Goal: Transaction & Acquisition: Subscribe to service/newsletter

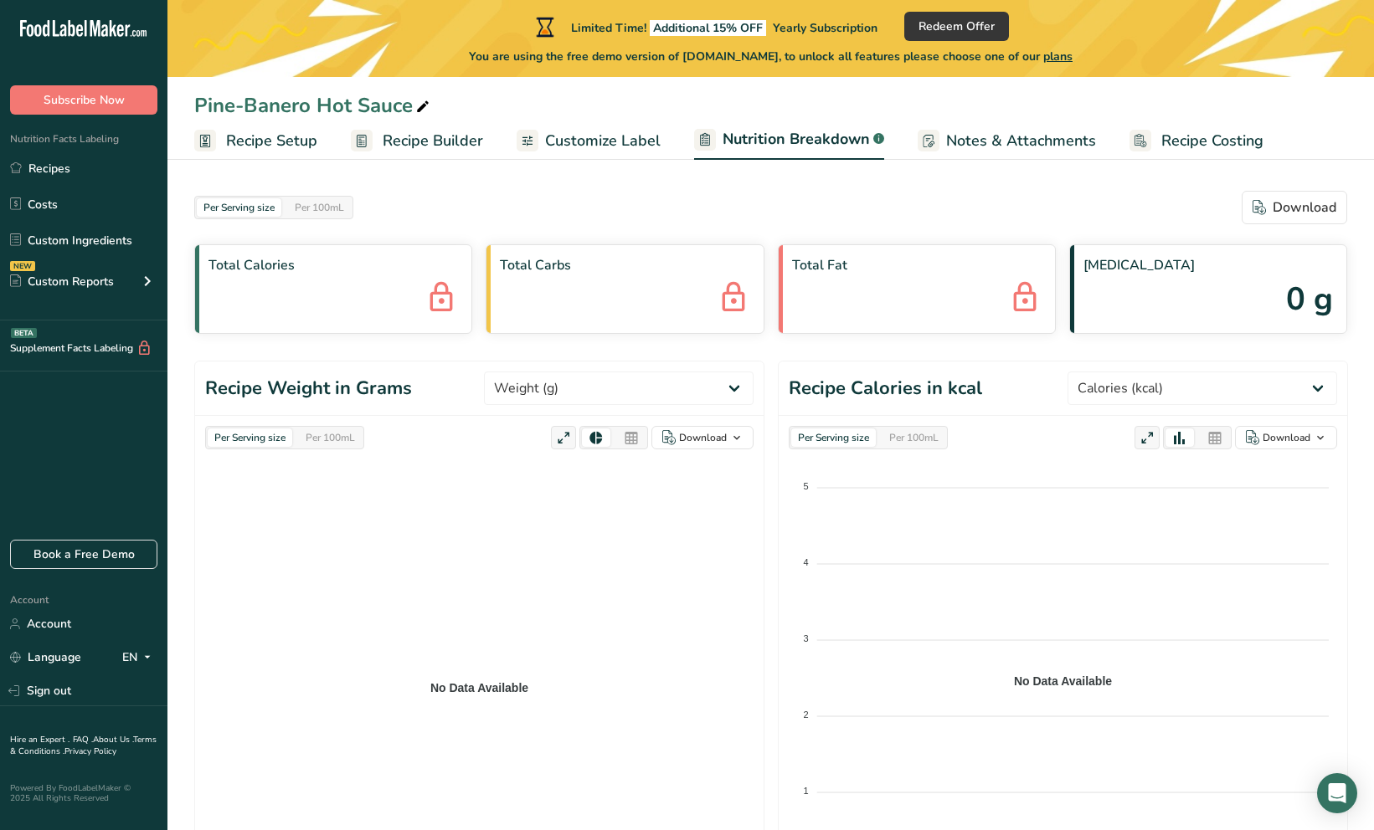
select select "Calories"
click at [932, 434] on div "Per 100mL" at bounding box center [913, 438] width 63 height 18
click at [927, 435] on div "Per 100mL" at bounding box center [913, 438] width 63 height 18
click at [258, 435] on div "Per Serving size" at bounding box center [250, 438] width 85 height 18
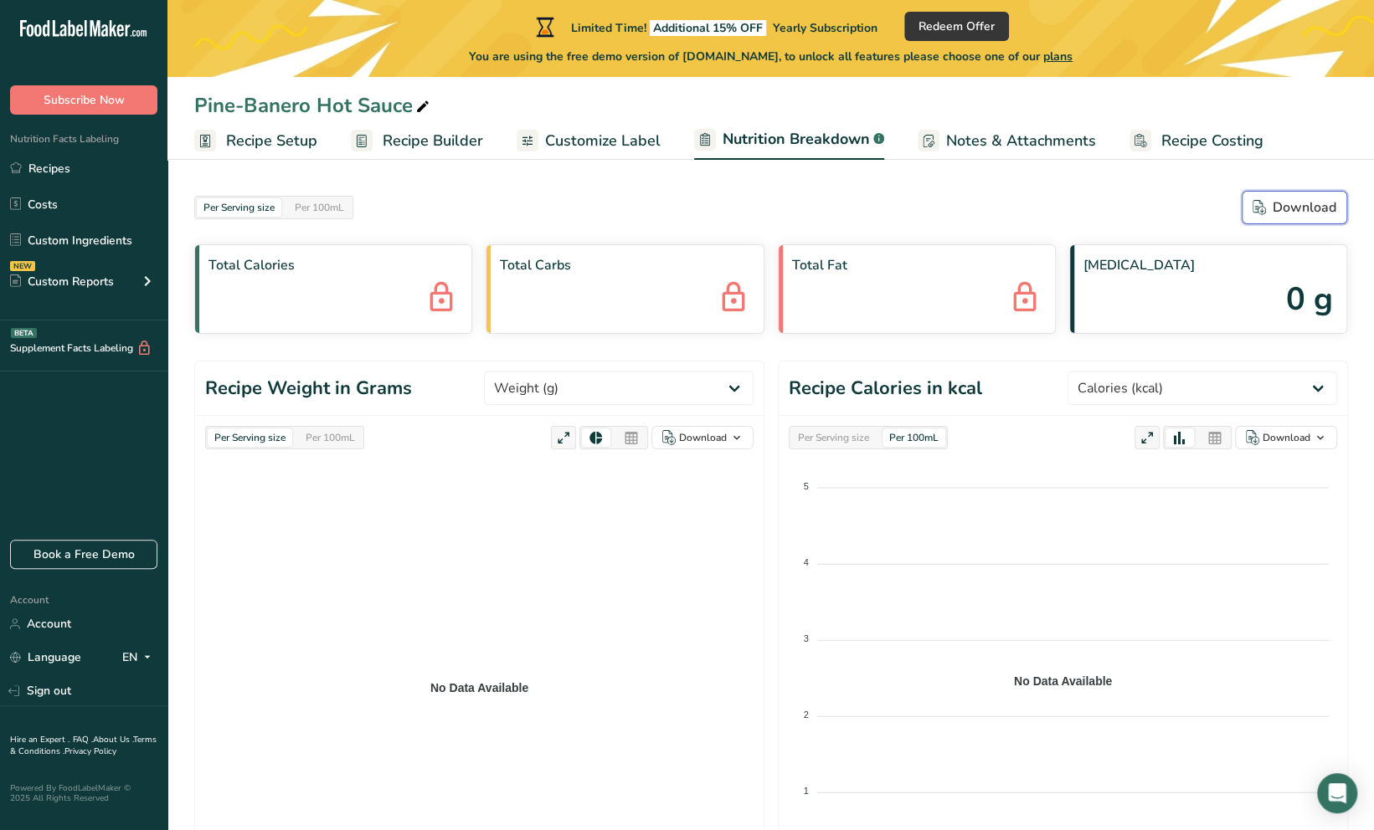
click at [1299, 208] on div "Download" at bounding box center [1294, 208] width 84 height 20
click at [1140, 209] on div "Per Serving size Per 100mL Download" at bounding box center [770, 207] width 1153 height 33
click at [1028, 142] on span "Notes & Attachments" at bounding box center [1021, 141] width 150 height 23
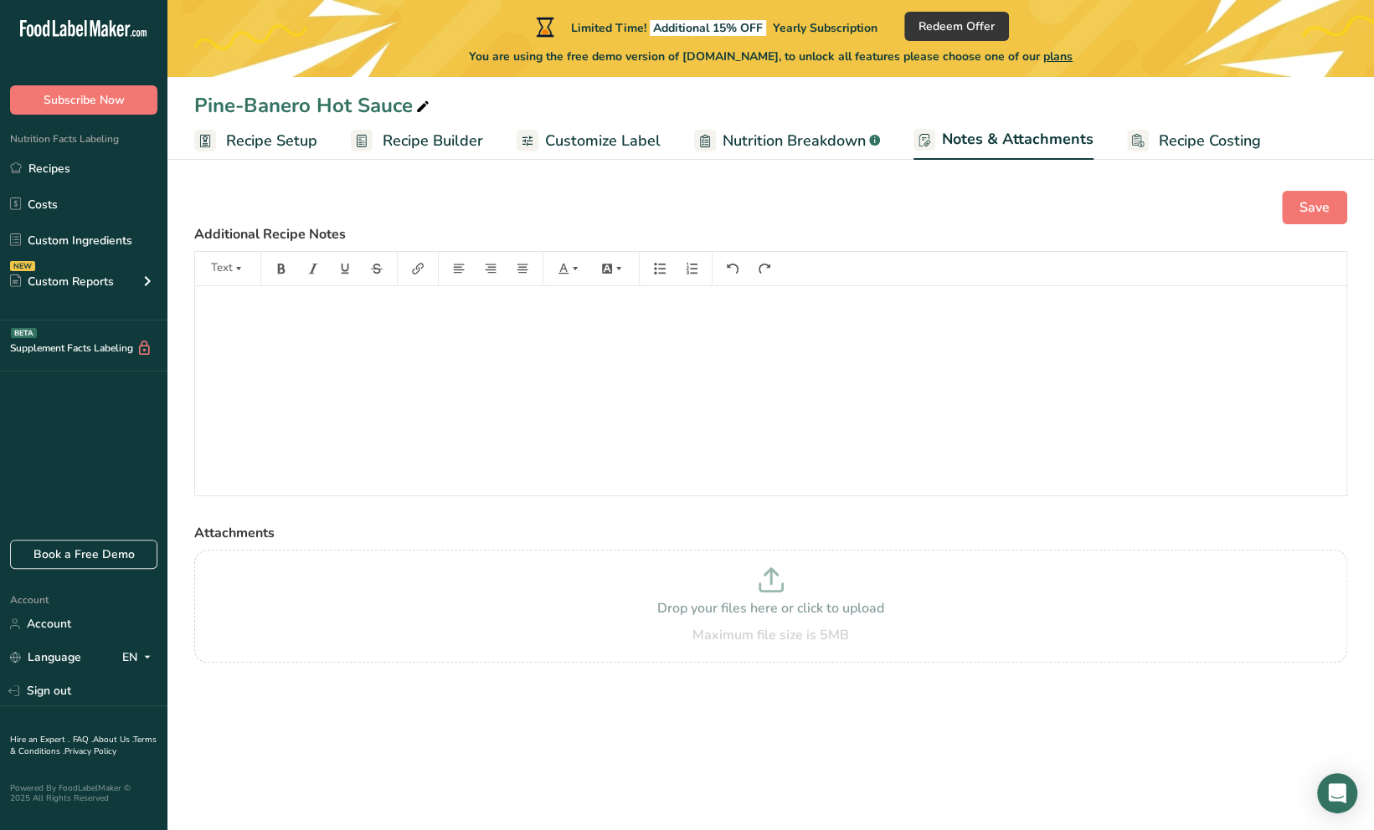
click at [262, 132] on span "Recipe Setup" at bounding box center [271, 141] width 91 height 23
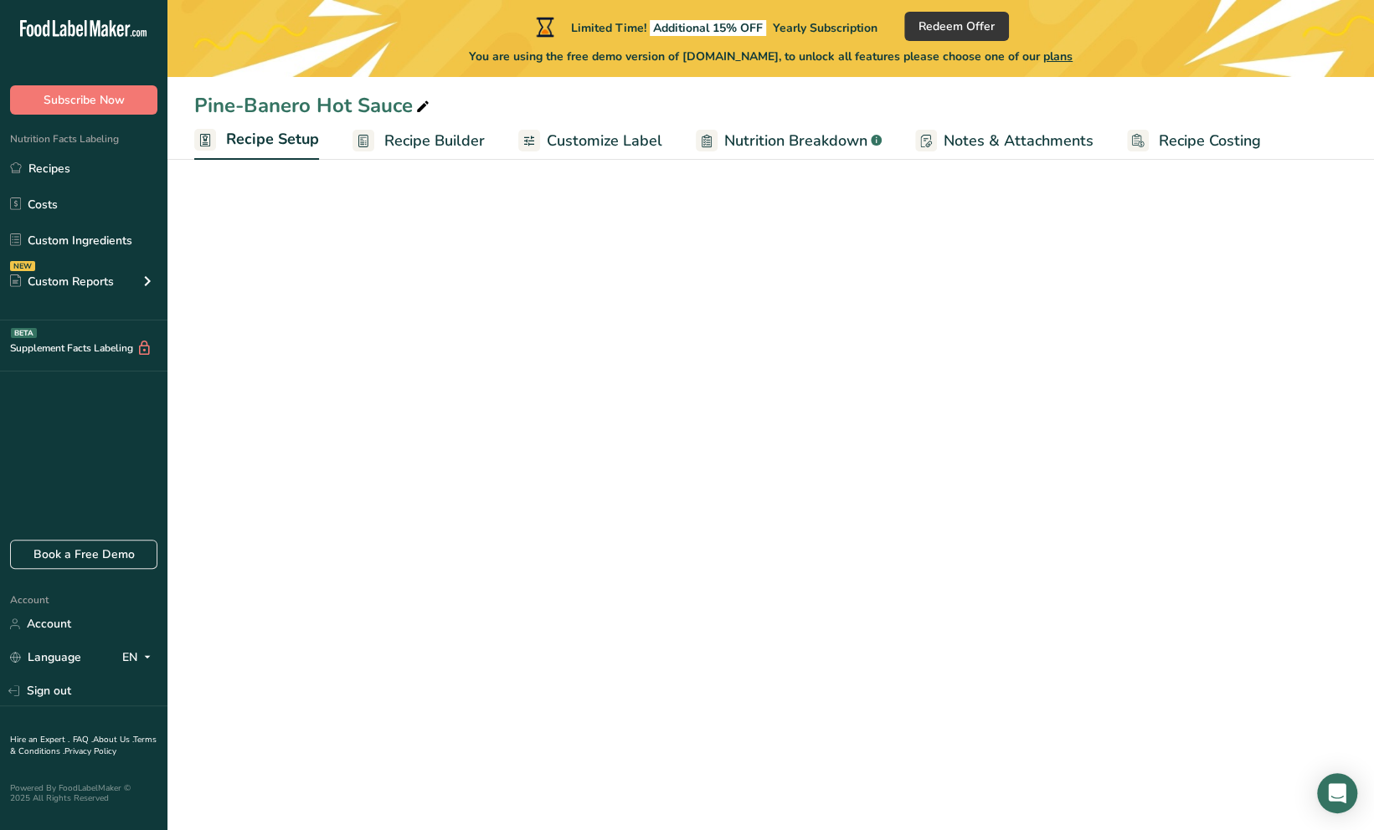
select select "22"
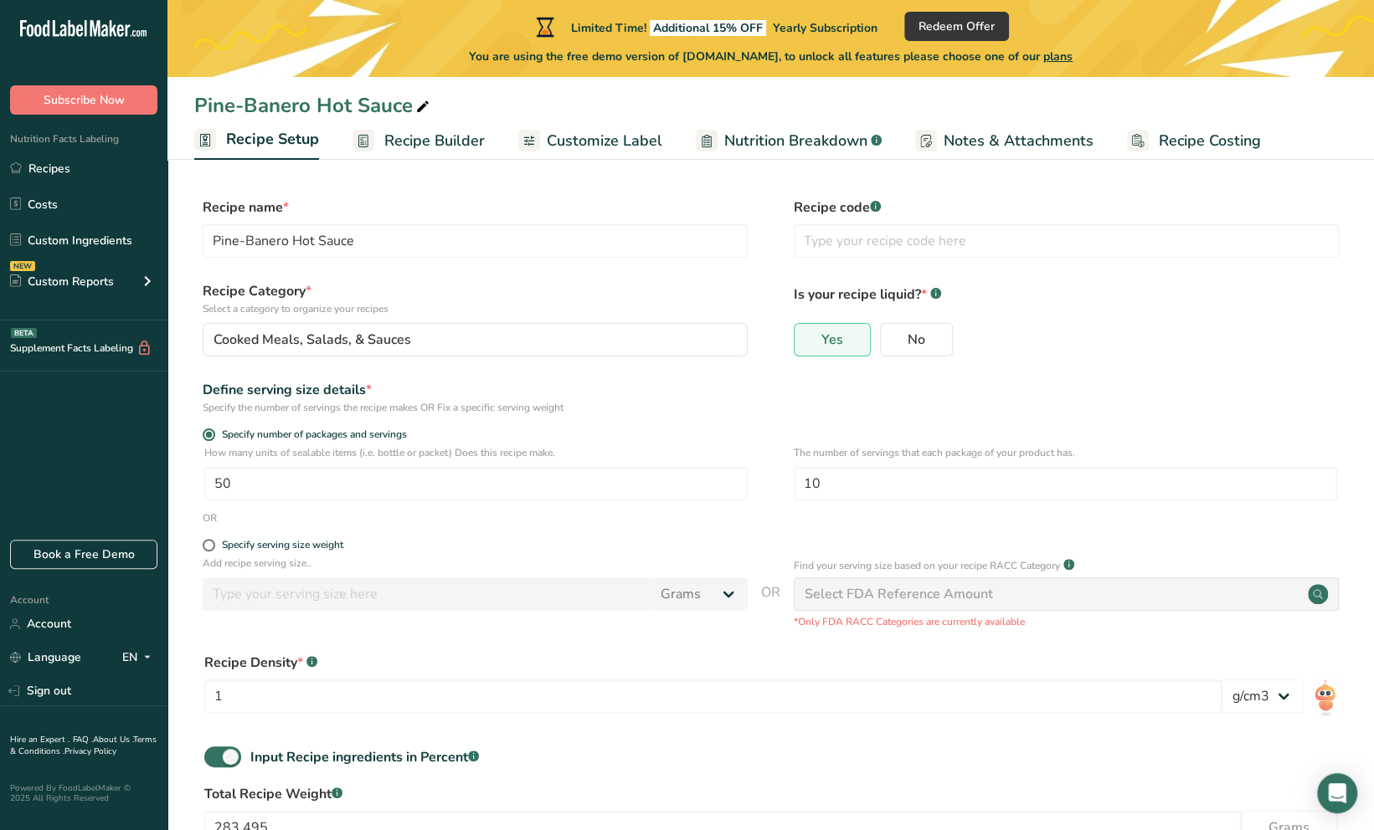
click at [428, 152] on link "Recipe Builder" at bounding box center [418, 141] width 132 height 38
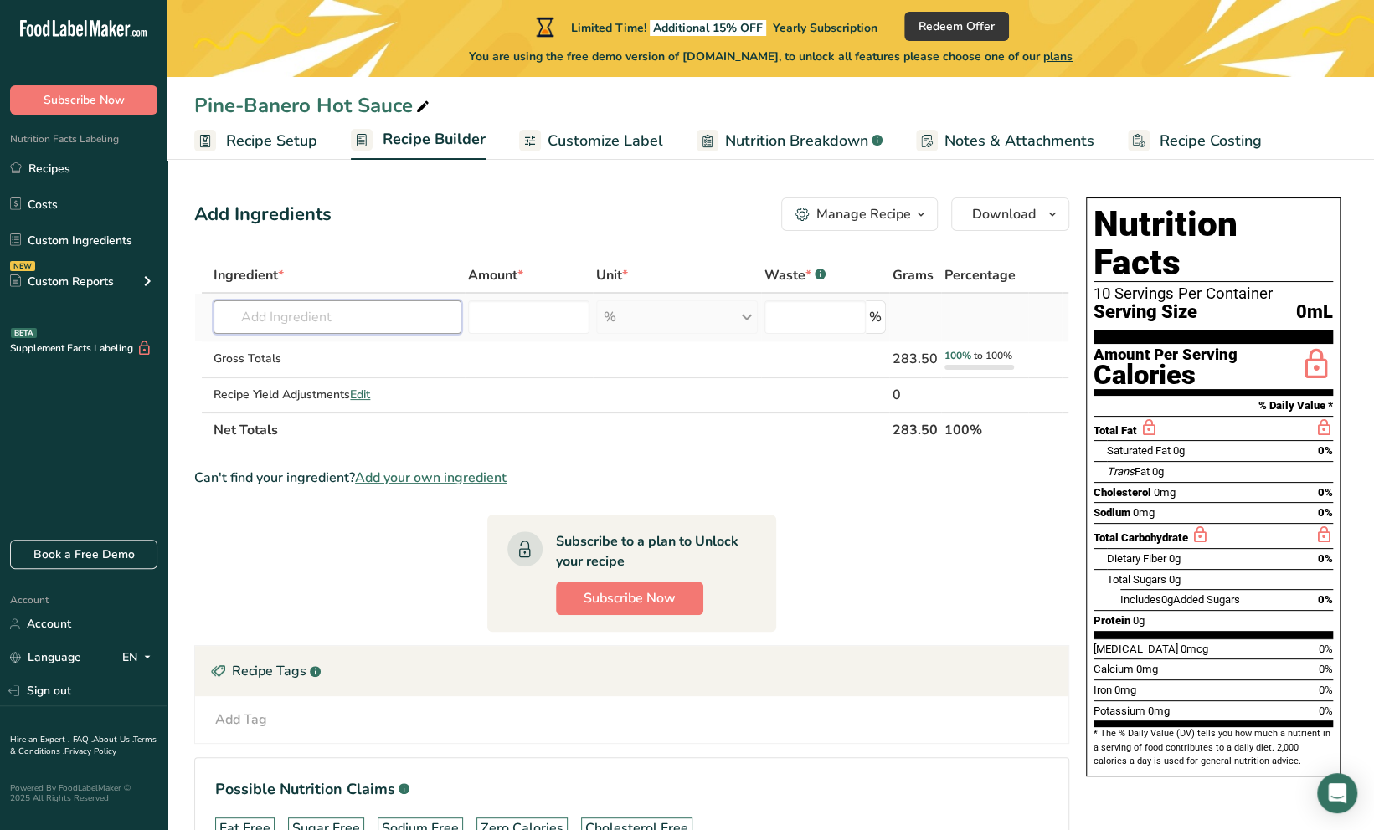
click at [429, 322] on input "text" at bounding box center [337, 317] width 248 height 33
click at [522, 315] on input "number" at bounding box center [528, 317] width 121 height 33
click at [437, 475] on span "Add your own ingredient" at bounding box center [431, 478] width 152 height 20
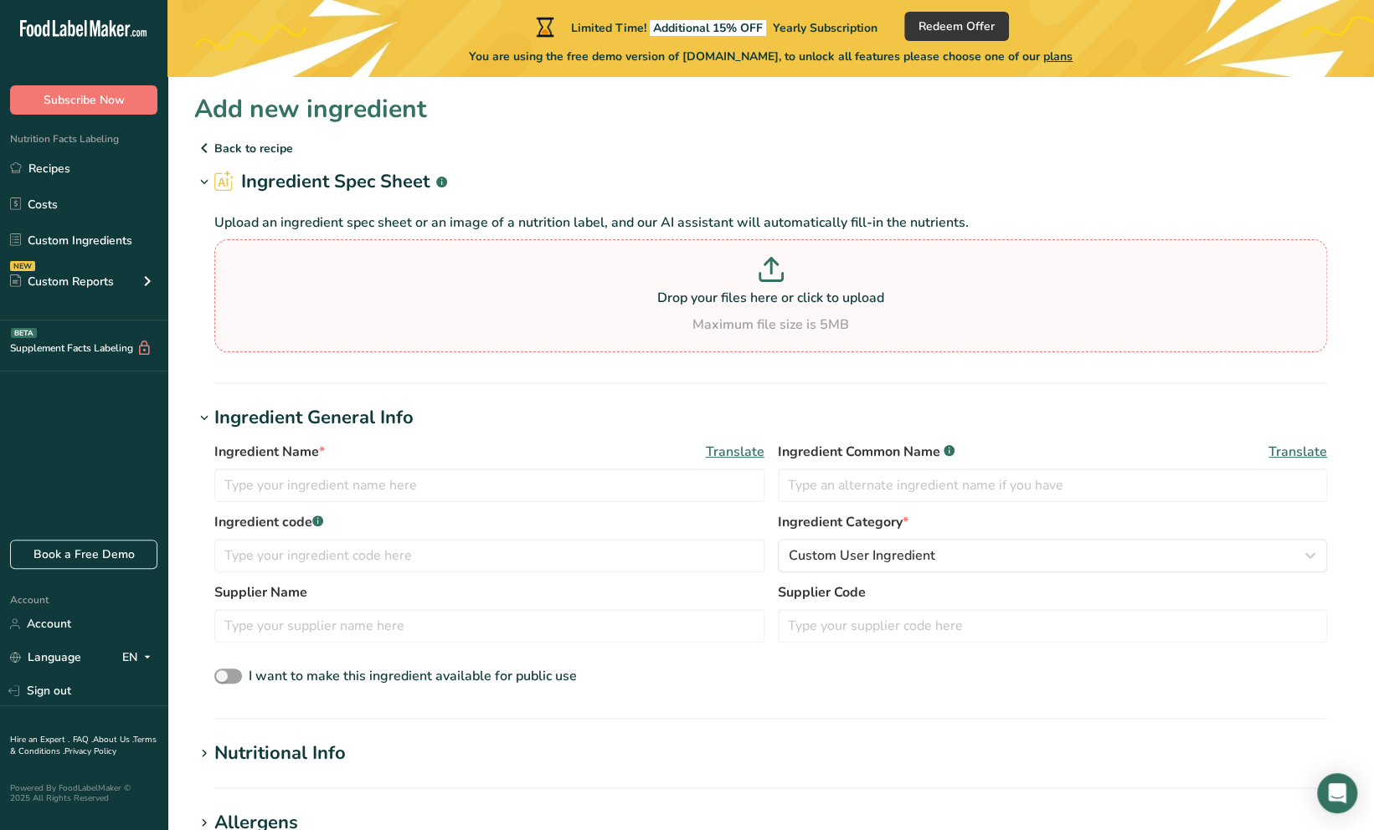
click at [772, 273] on icon at bounding box center [770, 269] width 25 height 25
click at [772, 273] on input "Drop your files here or click to upload Maximum file size is 5MB" at bounding box center [770, 295] width 1112 height 113
click at [35, 174] on link "Recipes" at bounding box center [83, 168] width 167 height 32
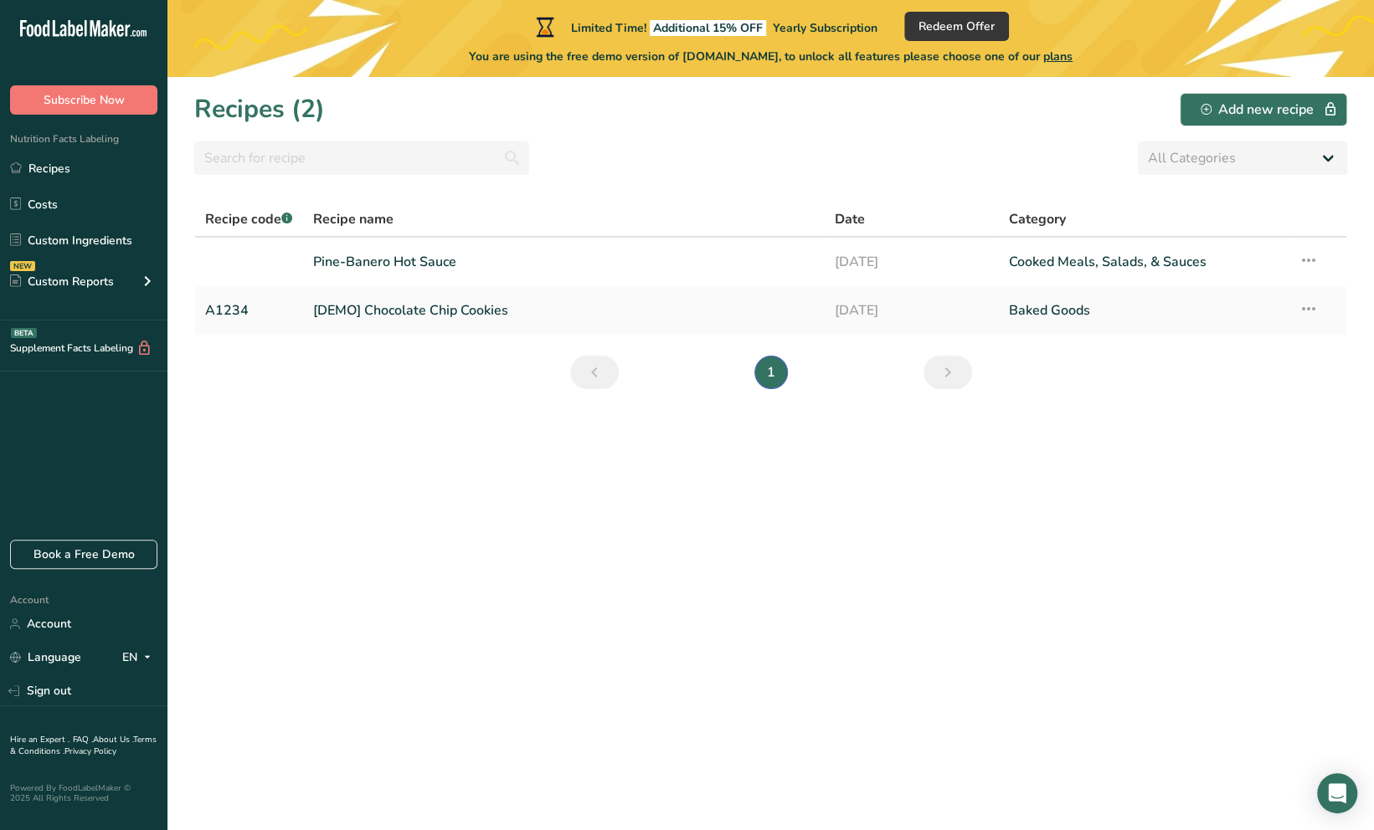
drag, startPoint x: 279, startPoint y: 307, endPoint x: 238, endPoint y: 433, distance: 132.1
click at [238, 434] on section "Recipes (2) Add new recipe All Categories Baked Goods [GEOGRAPHIC_DATA] Confect…" at bounding box center [770, 453] width 1206 height 753
click at [1316, 313] on icon at bounding box center [1308, 309] width 20 height 30
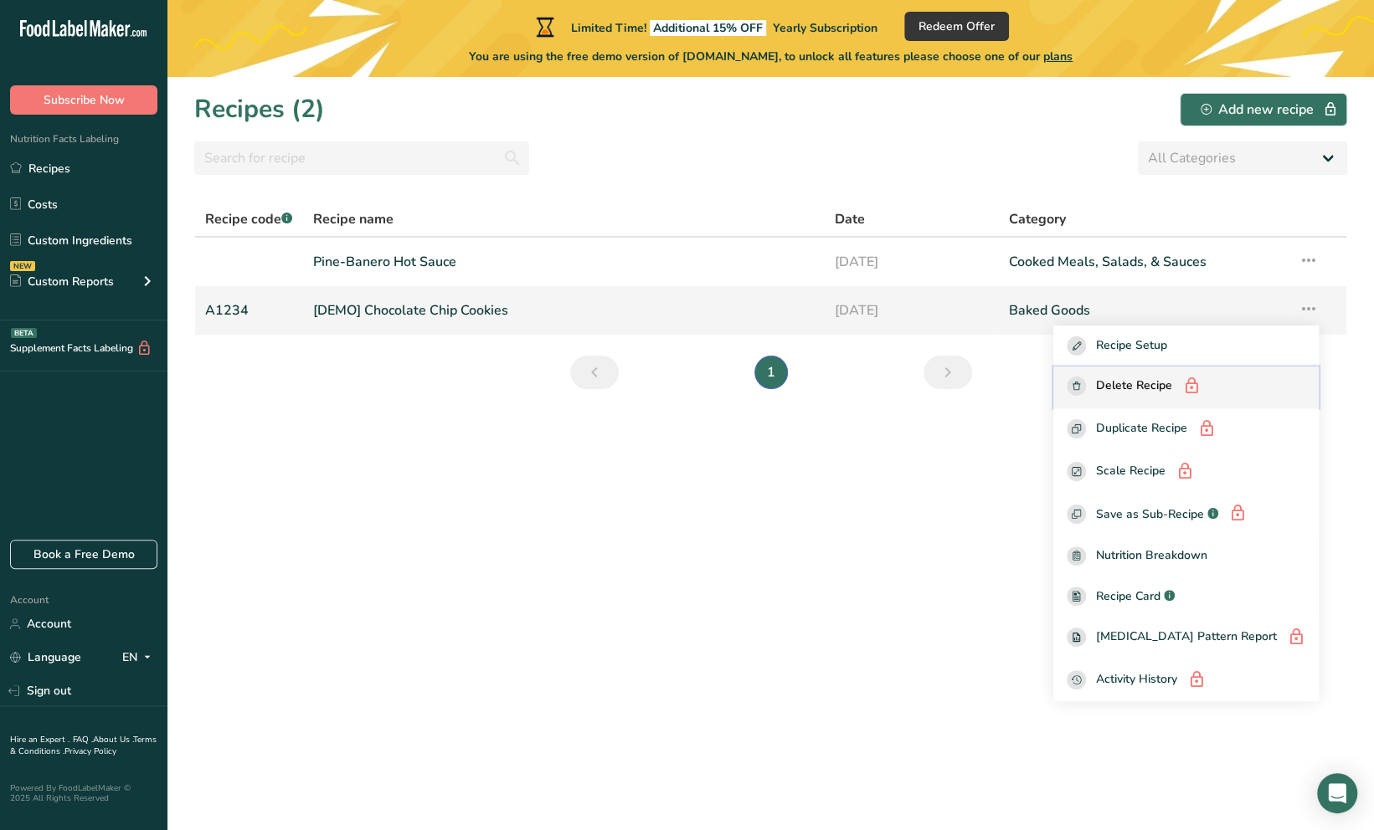
click at [1164, 386] on span "Delete Recipe" at bounding box center [1134, 387] width 76 height 21
click at [1080, 383] on icon "button" at bounding box center [1076, 386] width 8 height 8
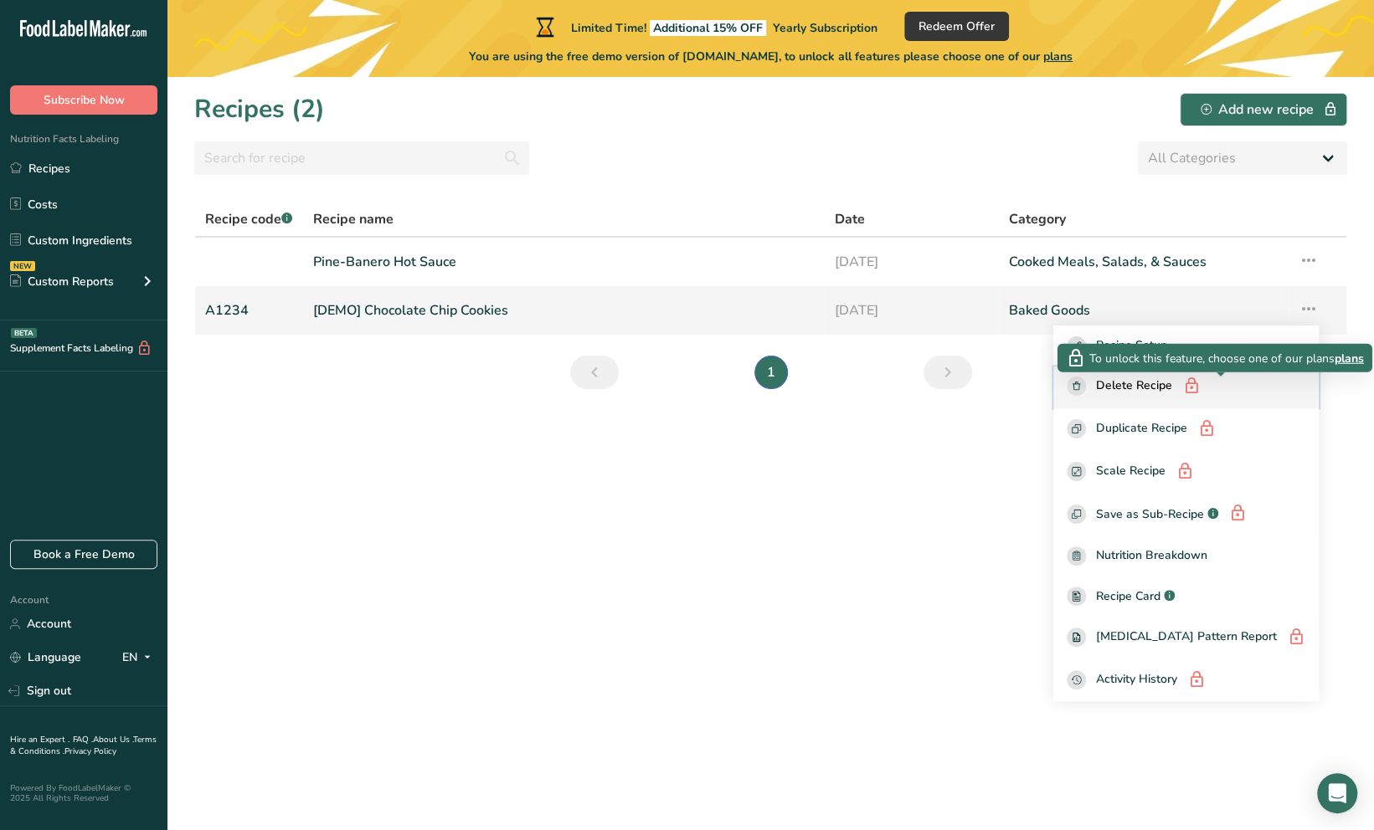
click at [1200, 388] on icon "button" at bounding box center [1191, 386] width 18 height 25
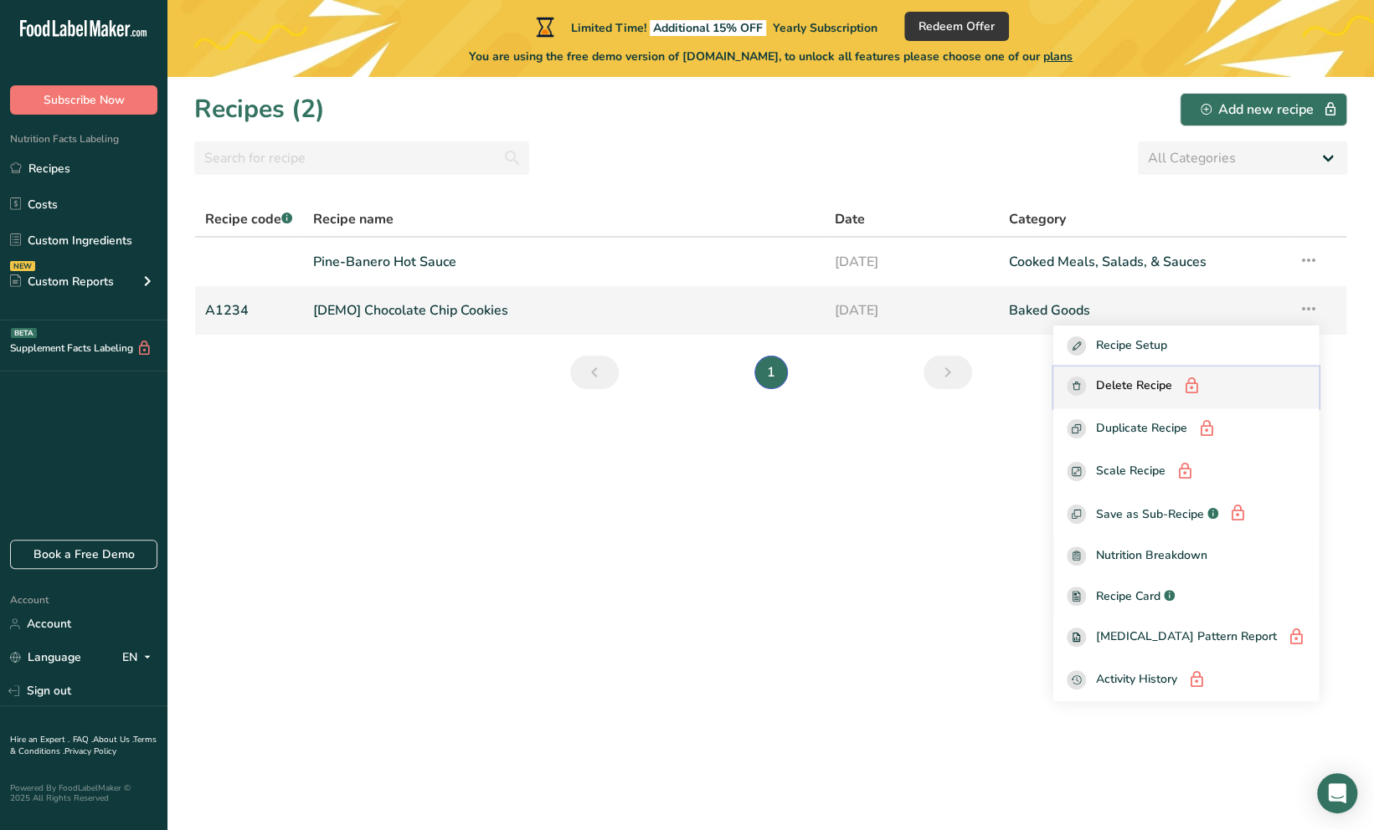
click at [1086, 382] on rect "button" at bounding box center [1075, 386] width 19 height 19
click at [792, 126] on div "Recipes (2) Add new recipe" at bounding box center [770, 109] width 1153 height 38
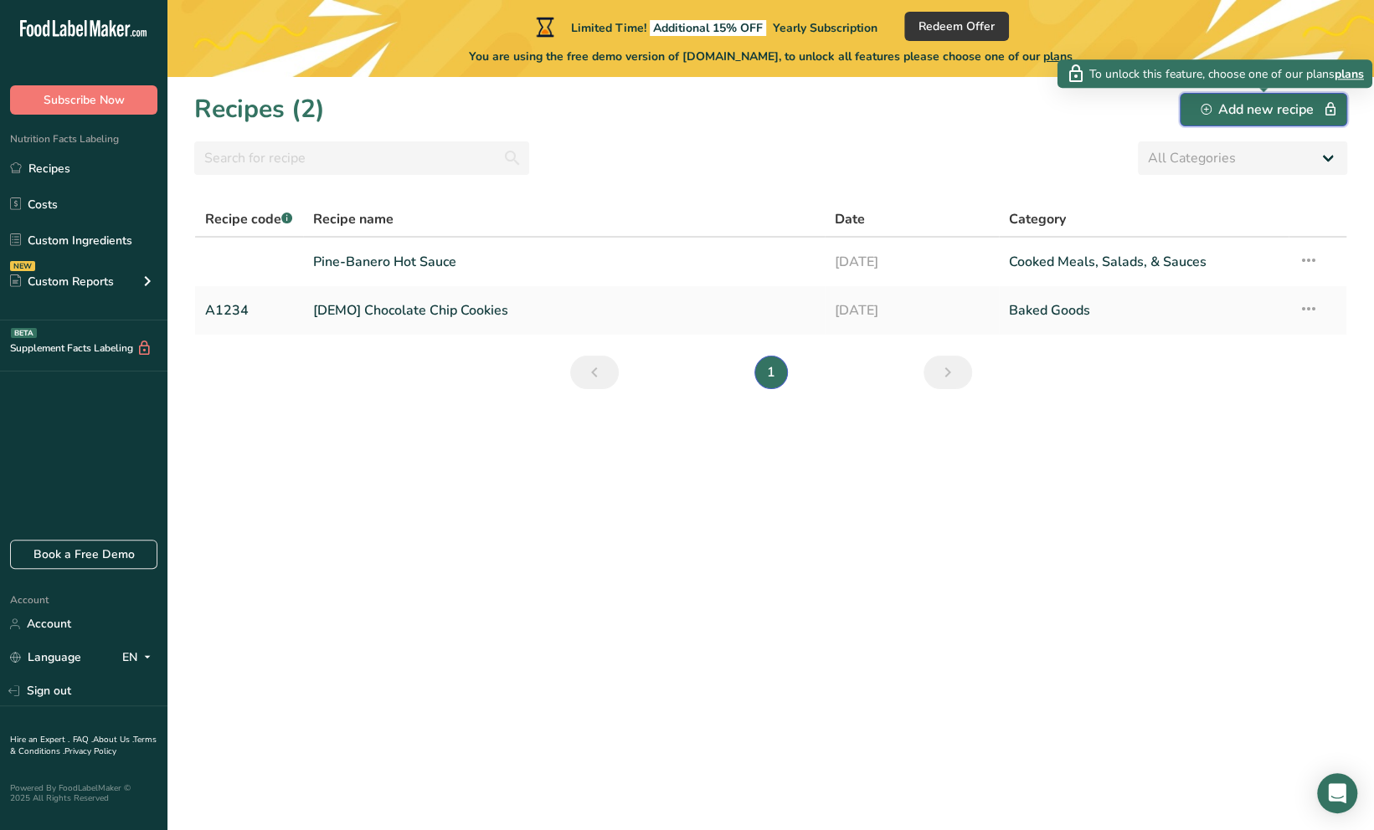
click at [1204, 109] on icon "button" at bounding box center [1205, 108] width 5 height 5
click at [1209, 108] on icon "button" at bounding box center [1205, 109] width 11 height 11
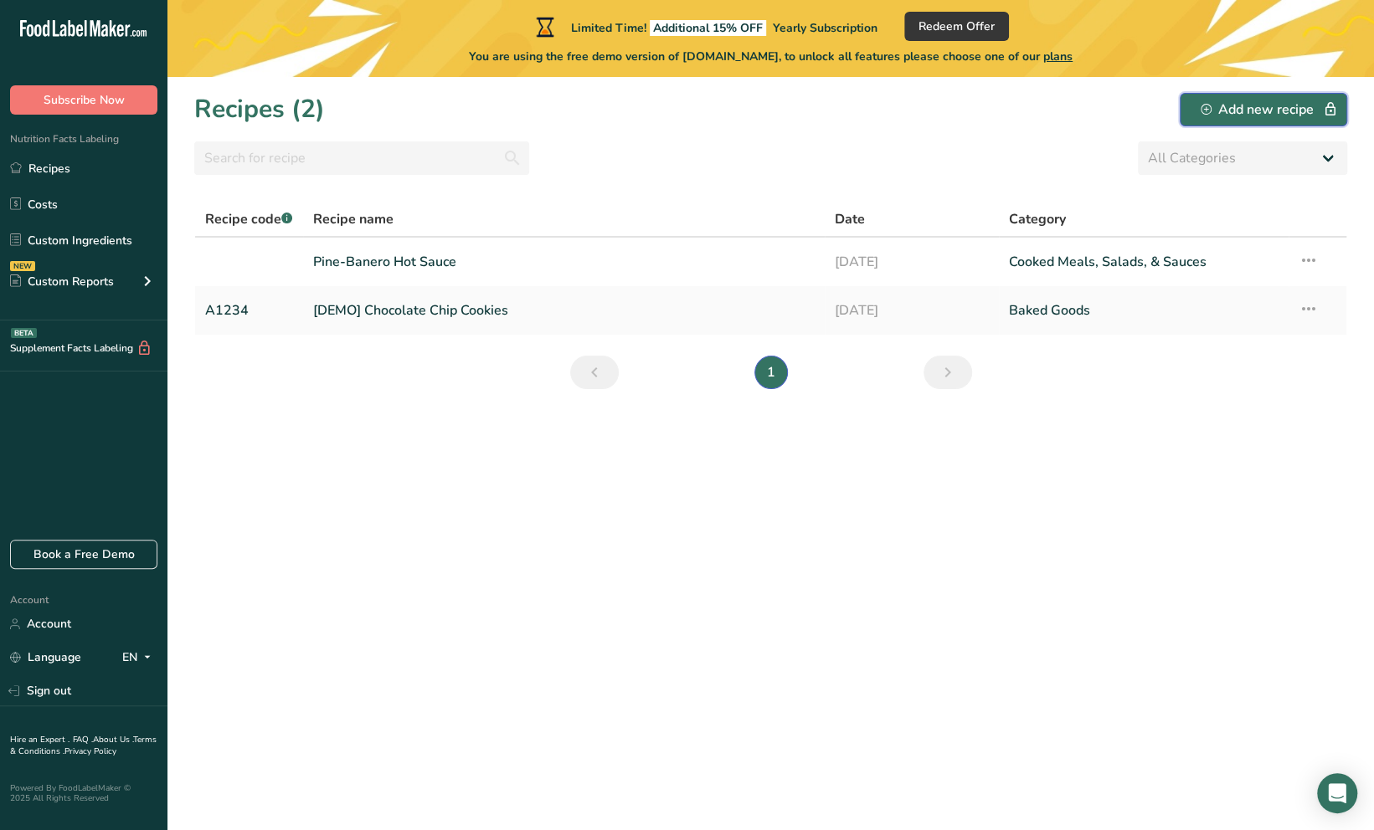
click at [1209, 108] on icon "button" at bounding box center [1205, 109] width 11 height 11
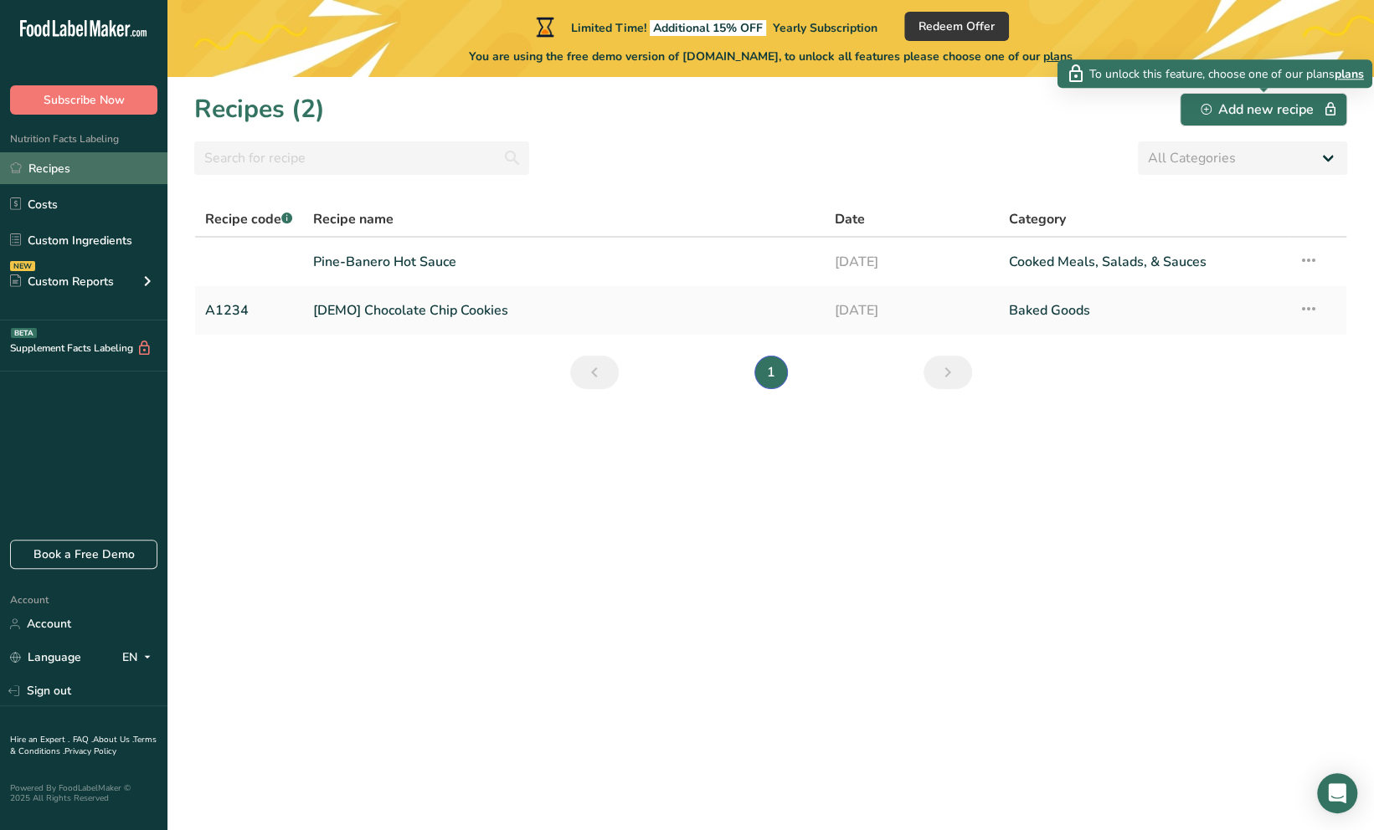
click at [73, 172] on link "Recipes" at bounding box center [83, 168] width 167 height 32
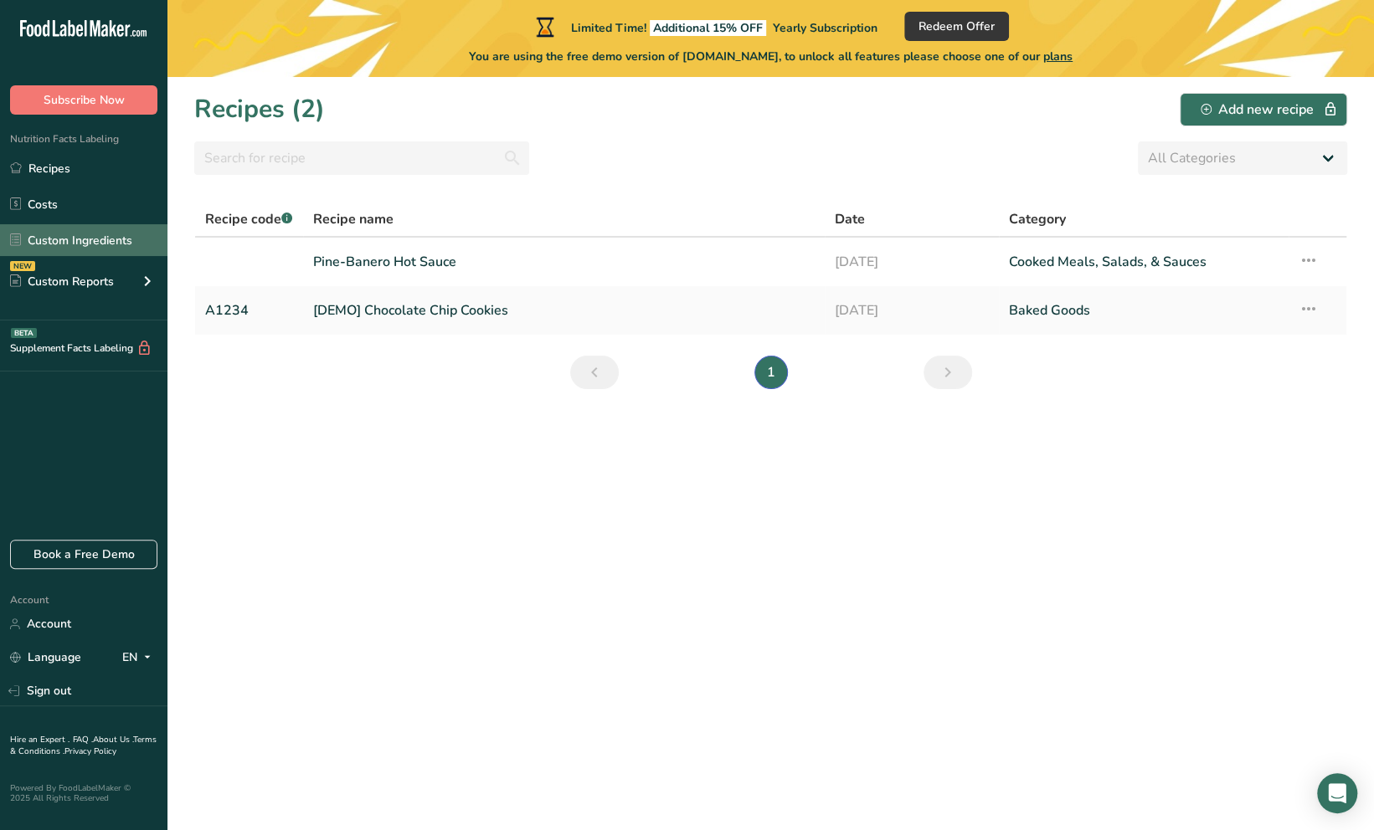
click at [94, 238] on link "Custom Ingredients" at bounding box center [83, 240] width 167 height 32
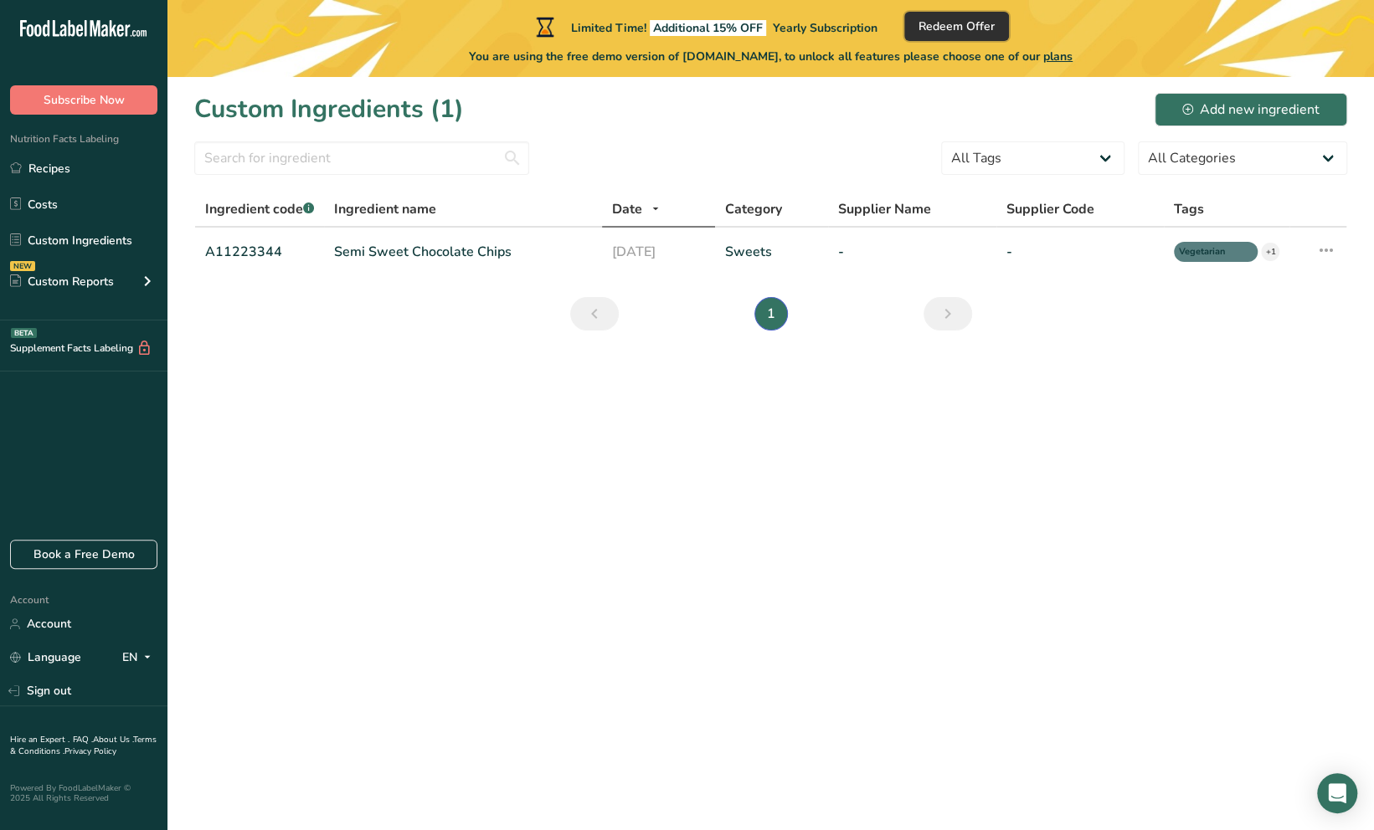
click at [966, 33] on span "Redeem Offer" at bounding box center [956, 27] width 76 height 18
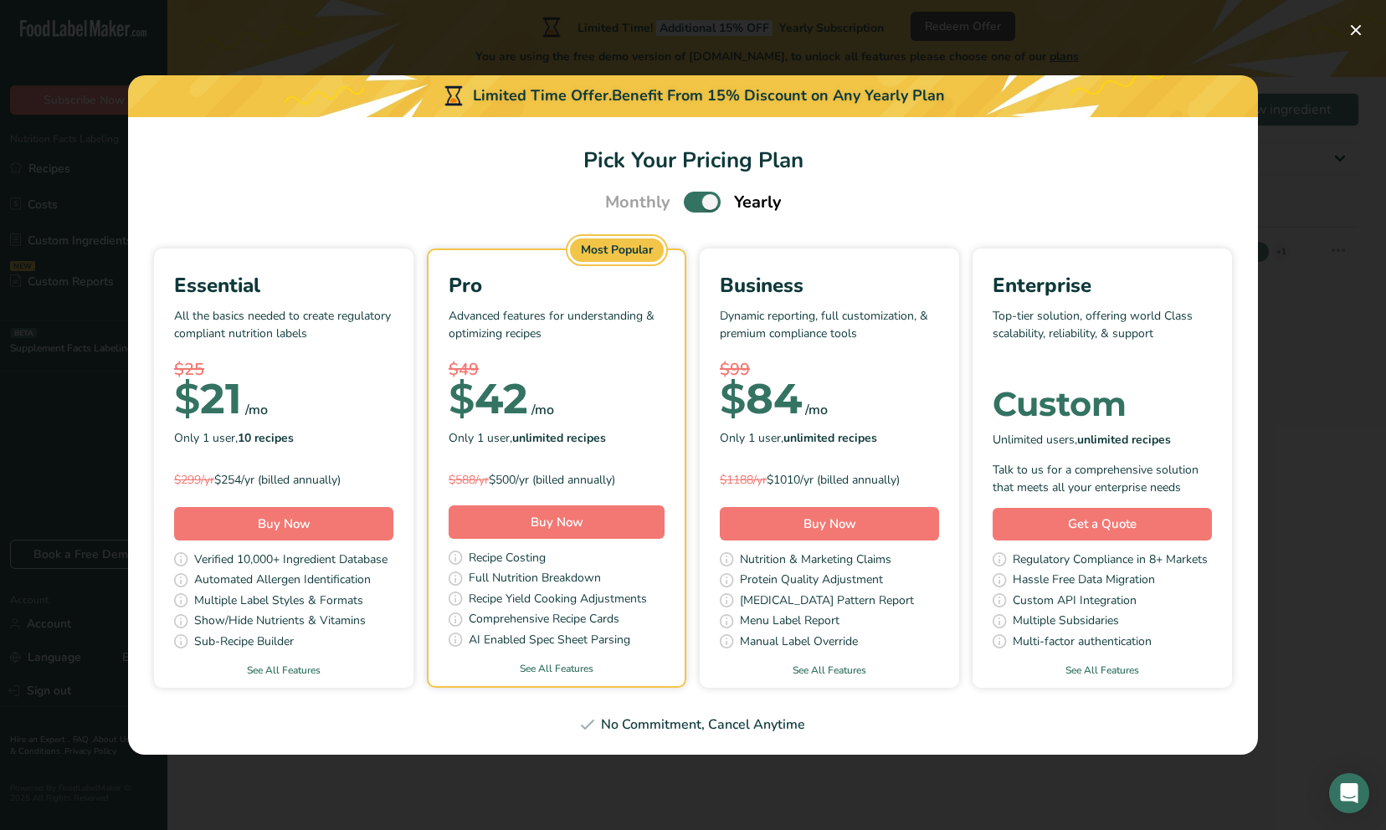
click at [352, 426] on div "Only 1 user, 10 recipes" at bounding box center [283, 438] width 219 height 25
drag, startPoint x: 328, startPoint y: 391, endPoint x: 331, endPoint y: 383, distance: 8.7
click at [330, 383] on div "$ 21 /mo" at bounding box center [283, 399] width 219 height 33
click at [331, 383] on div "$ 21 /mo" at bounding box center [283, 399] width 219 height 33
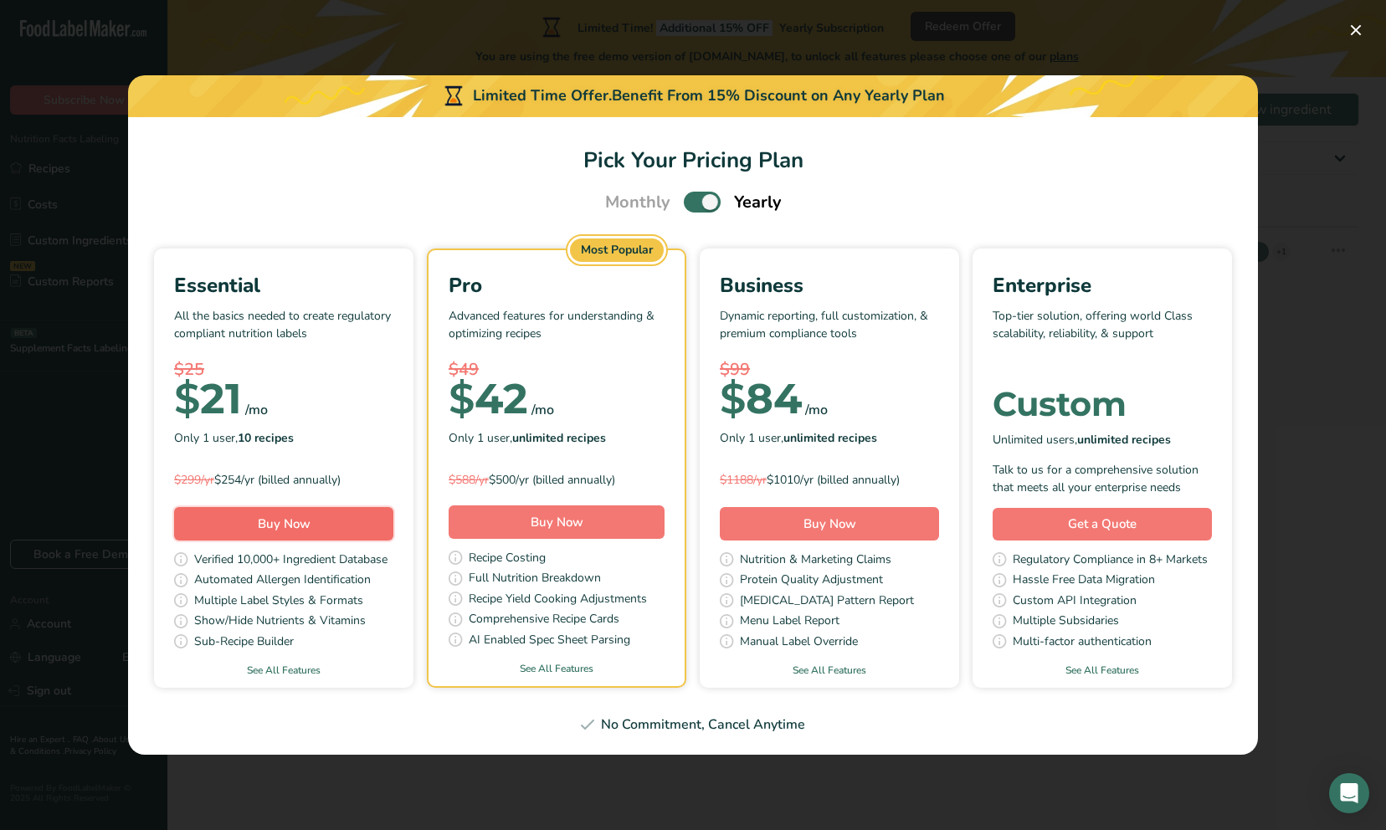
click at [357, 518] on button "Buy Now" at bounding box center [283, 523] width 219 height 33
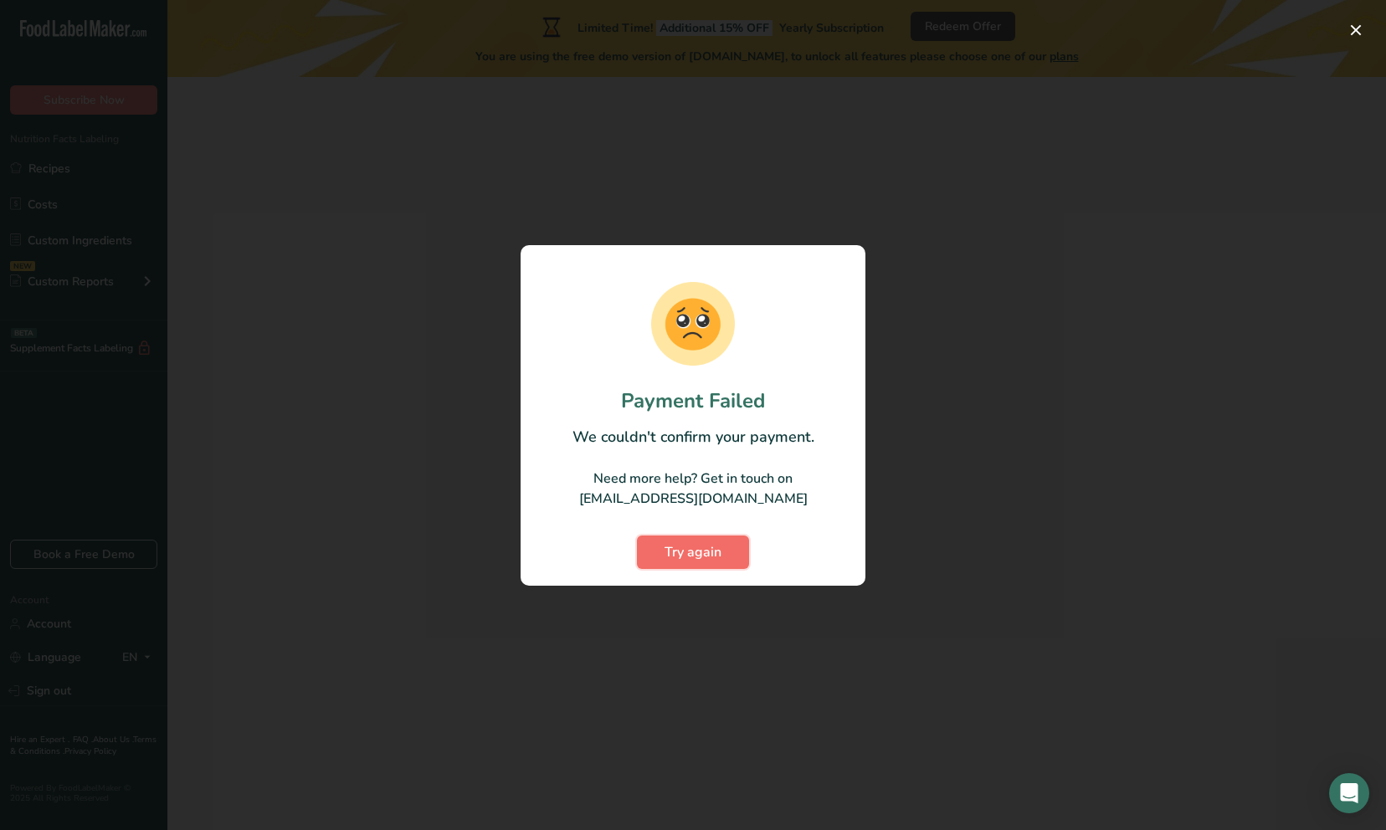
drag, startPoint x: 719, startPoint y: 551, endPoint x: 706, endPoint y: 548, distance: 13.6
click at [718, 551] on span "Try again" at bounding box center [693, 552] width 57 height 20
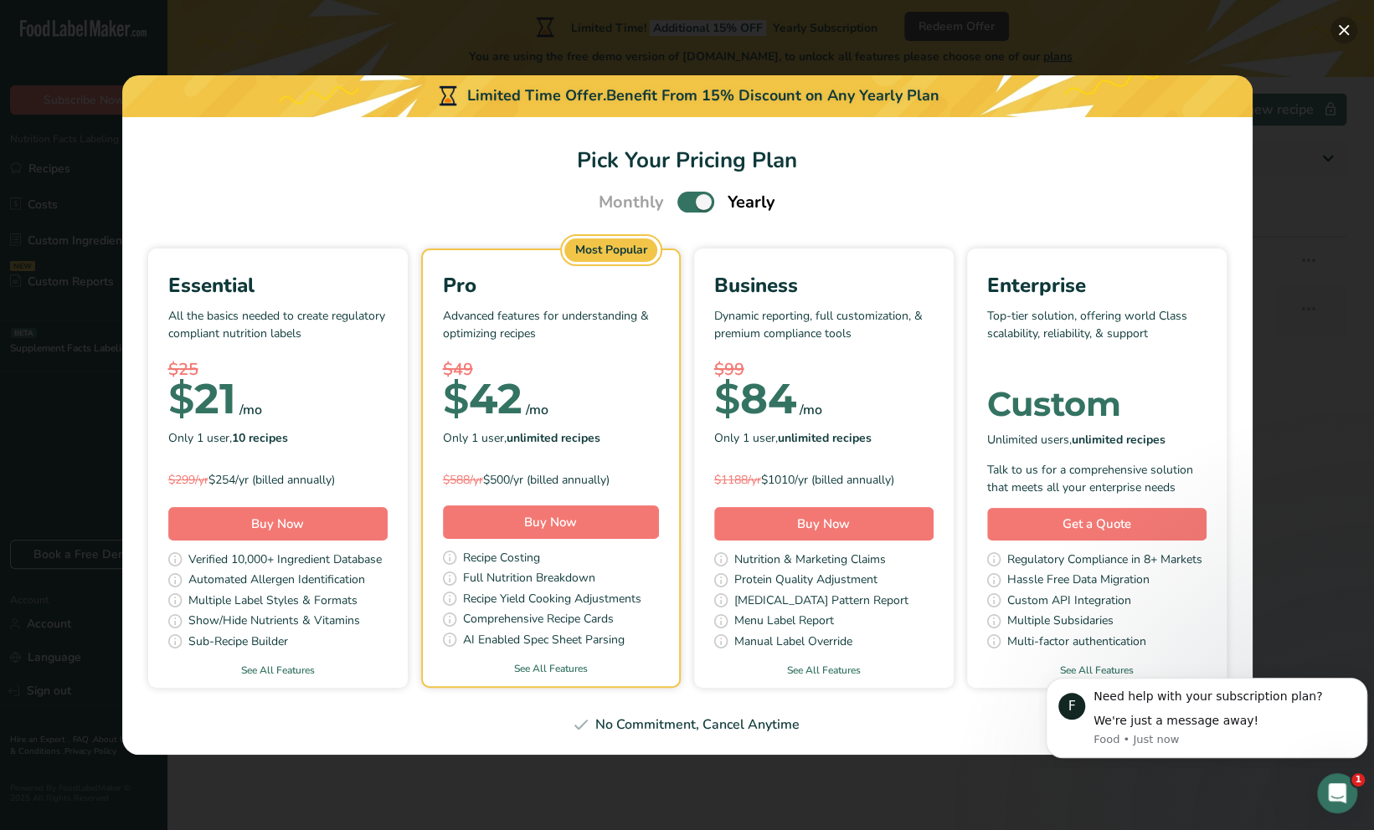
click at [1344, 35] on button "Pick Your Pricing Plan Modal" at bounding box center [1343, 30] width 27 height 27
